Goal: Navigation & Orientation: Understand site structure

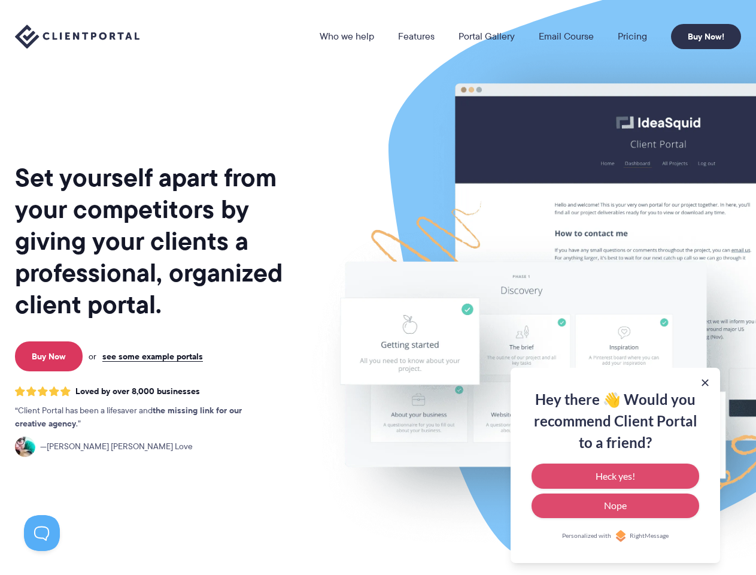
click at [348, 37] on link "Who we help" at bounding box center [347, 37] width 54 height 10
click at [705, 382] on button at bounding box center [705, 382] width 12 height 12
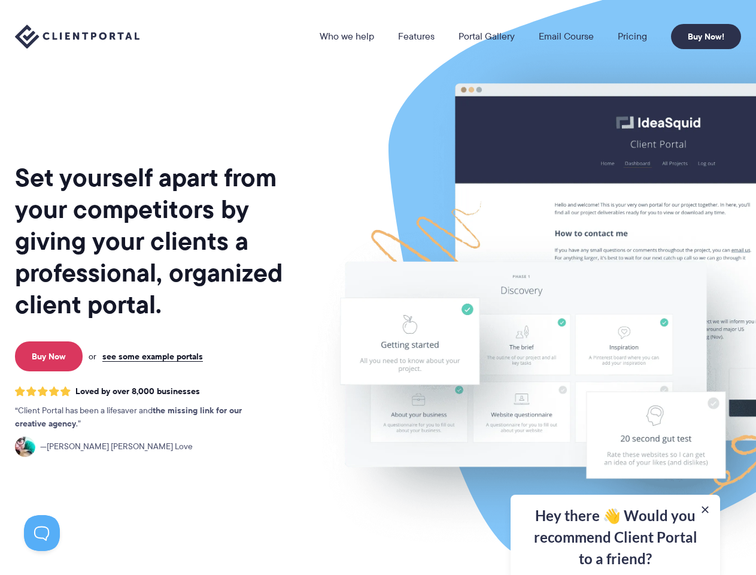
click at [615, 465] on img at bounding box center [625, 297] width 671 height 574
